Goal: Communication & Community: Answer question/provide support

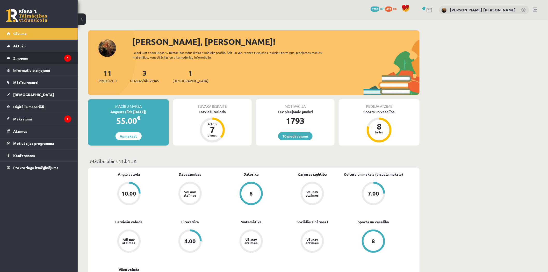
click at [37, 61] on legend "Ziņojumi 3" at bounding box center [42, 58] width 58 height 12
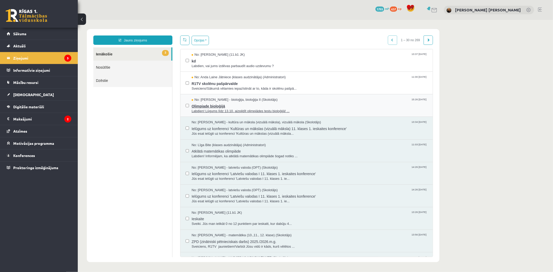
click at [222, 108] on span "Olimpiade bioloģijā" at bounding box center [309, 105] width 236 height 6
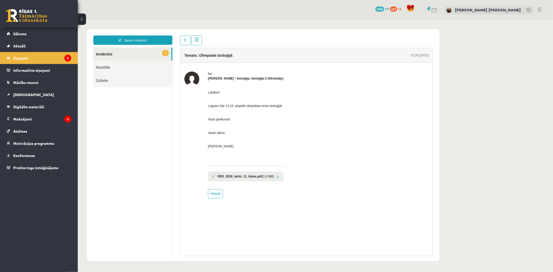
click at [276, 175] on link at bounding box center [277, 176] width 3 height 3
click at [214, 193] on link "Atbildēt" at bounding box center [215, 193] width 15 height 9
type input "**********"
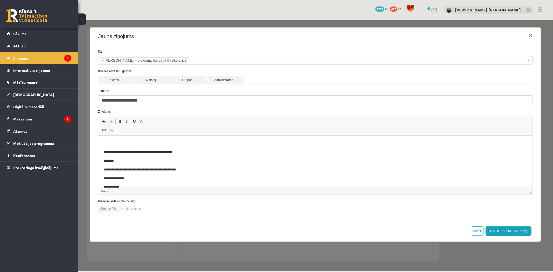
click at [131, 139] on html "**********" at bounding box center [315, 170] width 434 height 68
click at [524, 231] on button "[DEMOGRAPHIC_DATA] ziņu" at bounding box center [508, 230] width 46 height 9
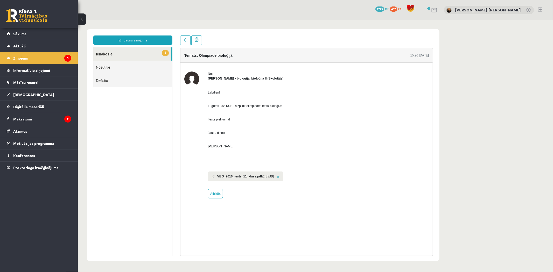
click at [104, 52] on link "2 Ienākošie" at bounding box center [132, 53] width 78 height 13
click at [184, 37] on link at bounding box center [185, 40] width 10 height 10
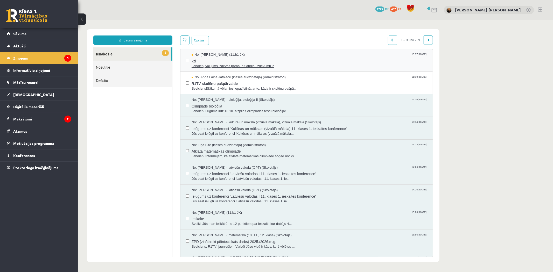
click at [198, 59] on span "kd" at bounding box center [309, 60] width 236 height 6
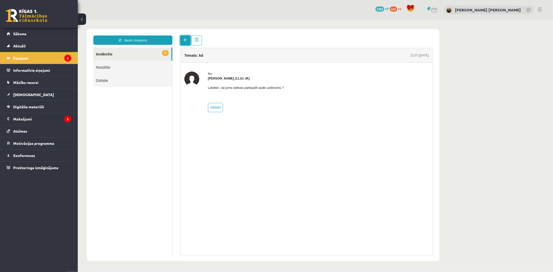
click at [186, 39] on span at bounding box center [185, 40] width 4 height 4
click at [184, 40] on span at bounding box center [185, 40] width 4 height 4
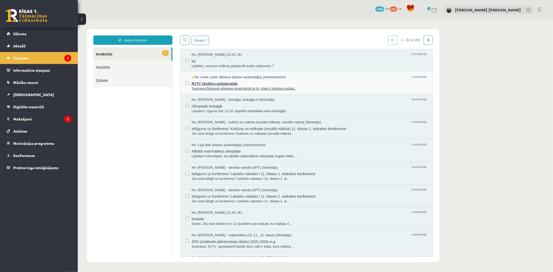
click at [203, 84] on span "R1TV skolēnu pašpārvalde" at bounding box center [309, 83] width 236 height 6
